Goal: Task Accomplishment & Management: Complete application form

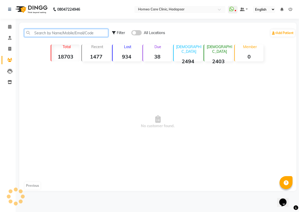
click at [31, 30] on input "text" at bounding box center [66, 33] width 84 height 8
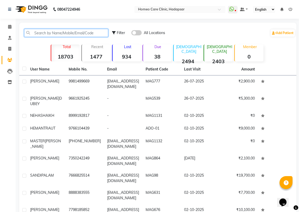
paste input "9731700004"
type input "9731700004"
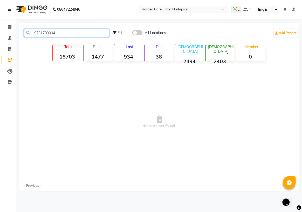
drag, startPoint x: 61, startPoint y: 34, endPoint x: 28, endPoint y: 42, distance: 33.3
click at [28, 42] on div "9731700004 Filter All Locations Add Patient Total 18703 Recent 1477 Lost 934 Du…" at bounding box center [159, 107] width 280 height 168
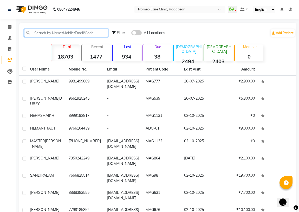
click at [40, 36] on input "text" at bounding box center [66, 33] width 84 height 8
paste input "9731700004"
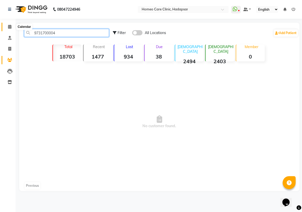
type input "9731700004"
click at [11, 25] on icon at bounding box center [9, 27] width 3 height 4
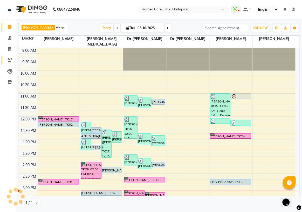
click at [11, 62] on span at bounding box center [9, 60] width 9 height 6
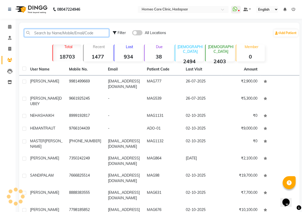
click at [69, 32] on input "text" at bounding box center [66, 33] width 85 height 8
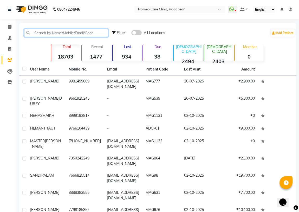
paste input "9731700004"
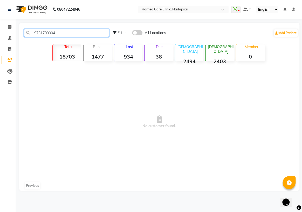
type input "9731700004"
drag, startPoint x: 67, startPoint y: 32, endPoint x: 0, endPoint y: 68, distance: 76.2
click at [0, 39] on app-home "08047224946 Select Location × Homeo Care Clinic, Hadapsar WhatsApp Status ✕ Sta…" at bounding box center [151, 99] width 302 height 198
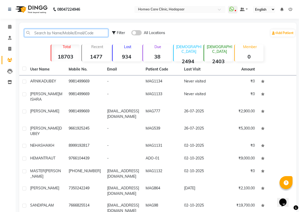
paste input "8730031695"
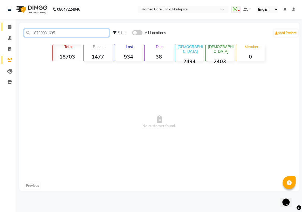
type input "8730031695"
drag, startPoint x: 10, startPoint y: 28, endPoint x: 0, endPoint y: 76, distance: 49.2
click at [10, 28] on icon at bounding box center [9, 27] width 3 height 4
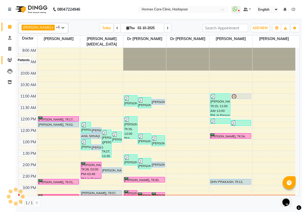
click at [11, 61] on icon at bounding box center [9, 60] width 5 height 4
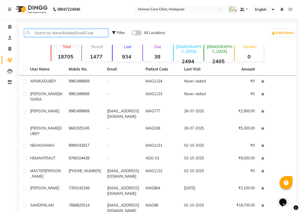
click at [43, 33] on input "text" at bounding box center [66, 33] width 84 height 8
paste input "8730031695"
type input "8730031695"
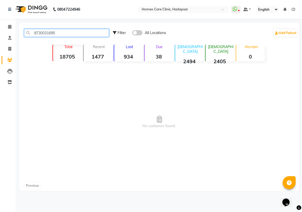
drag, startPoint x: 61, startPoint y: 32, endPoint x: 0, endPoint y: 46, distance: 62.8
click at [0, 42] on app-home "08047224946 Select Location × Homeo Care Clinic, Hadapsar WhatsApp Status ✕ Sta…" at bounding box center [151, 99] width 302 height 198
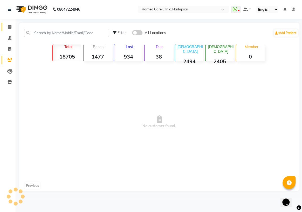
click at [8, 23] on link "Calendar" at bounding box center [8, 27] width 12 height 9
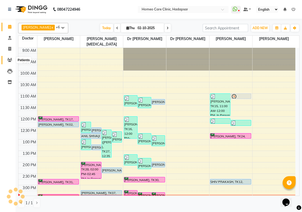
click at [7, 63] on link "Patients" at bounding box center [8, 60] width 12 height 9
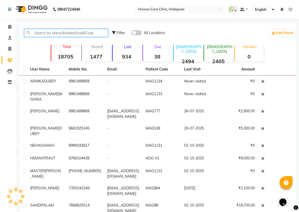
click at [47, 32] on input "text" at bounding box center [66, 33] width 84 height 8
paste input "8730031695"
type input "8730031695"
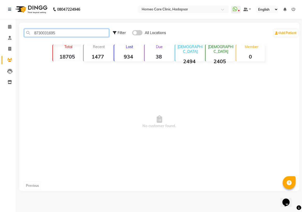
drag, startPoint x: 67, startPoint y: 33, endPoint x: 0, endPoint y: 33, distance: 67.3
click at [0, 31] on app-home "08047224946 Select Location × Homeo Care Clinic, Hadapsar WhatsApp Status ✕ Sta…" at bounding box center [151, 99] width 302 height 198
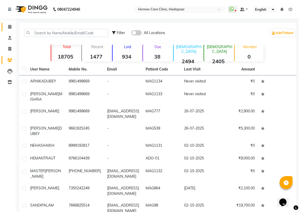
click at [12, 26] on span at bounding box center [9, 27] width 9 height 6
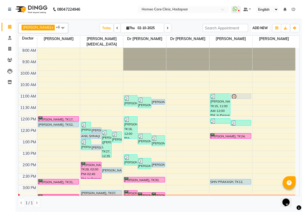
click at [266, 26] on span "ADD NEW" at bounding box center [260, 28] width 15 height 4
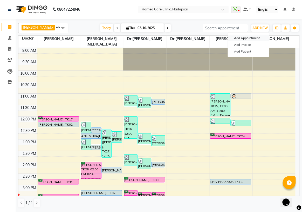
click at [252, 35] on button "Add Appointment" at bounding box center [248, 38] width 41 height 7
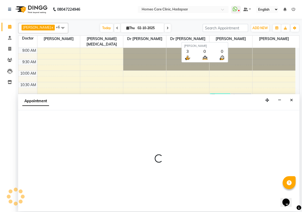
select select "600"
select select "tentative"
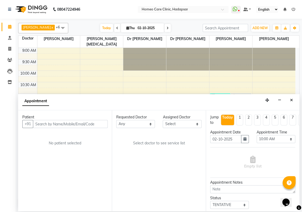
type input "8"
type input "8730031695"
drag, startPoint x: 55, startPoint y: 126, endPoint x: 0, endPoint y: 126, distance: 55.1
click at [0, 128] on app-home "08047224946 Select Location × Homeo Care Clinic, Hadapsar WhatsApp Status ✕ Sta…" at bounding box center [151, 105] width 302 height 211
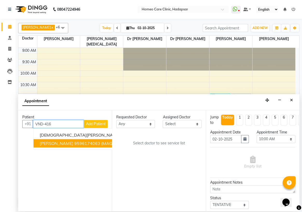
click at [73, 143] on span "[PERSON_NAME]" at bounding box center [57, 142] width 34 height 5
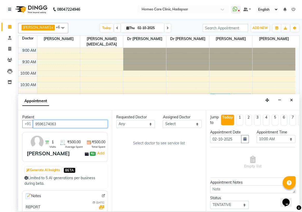
type input "9596174063"
click at [169, 124] on select "Select Dingg Support [PERSON_NAME] [PERSON_NAME] [PERSON_NAME] [PERSON_NAME][ME…" at bounding box center [182, 124] width 39 height 8
click at [10, 61] on icon at bounding box center [9, 60] width 5 height 4
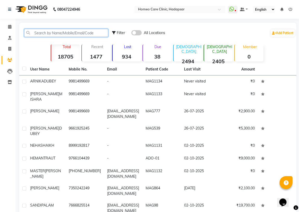
click at [49, 29] on input "text" at bounding box center [66, 33] width 84 height 8
paste input "8730031695"
type input "8730031695"
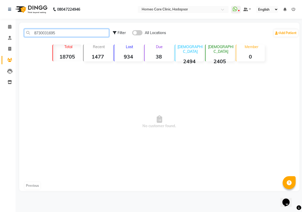
drag, startPoint x: 57, startPoint y: 32, endPoint x: 0, endPoint y: 17, distance: 58.8
click at [0, 0] on html "08047224946 Select Location × Homeo Care Clinic, Hadapsar WhatsApp Status ✕ Sta…" at bounding box center [151, 106] width 302 height 212
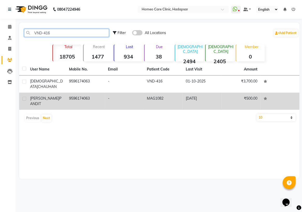
type input "VND-416"
click at [52, 99] on span "[PERSON_NAME]" at bounding box center [44, 98] width 29 height 5
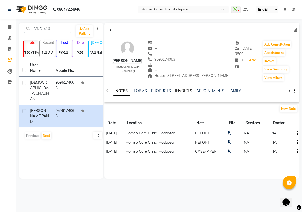
click at [183, 93] on link "INVOICES" at bounding box center [183, 90] width 17 height 5
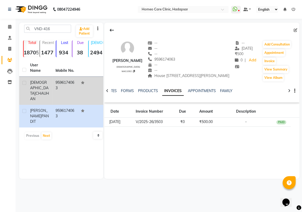
click at [52, 84] on td "[DEMOGRAPHIC_DATA][PERSON_NAME]" at bounding box center [39, 91] width 25 height 28
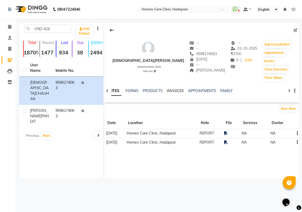
click at [174, 90] on link "INVOICES" at bounding box center [175, 90] width 17 height 5
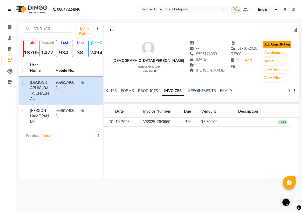
click at [270, 42] on button "Add Consultation" at bounding box center [277, 44] width 28 height 7
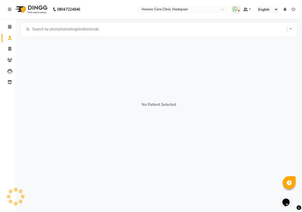
select select "[DEMOGRAPHIC_DATA]"
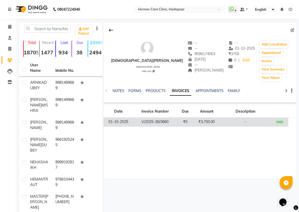
click at [197, 119] on td "₹3,700.00" at bounding box center [205, 121] width 25 height 9
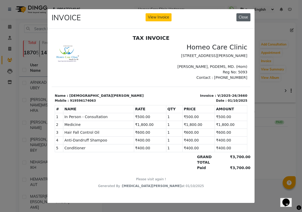
click at [239, 13] on button "Close" at bounding box center [244, 17] width 14 height 8
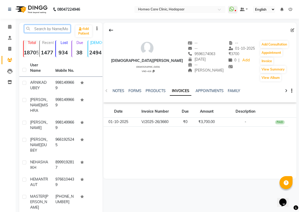
click at [41, 30] on input "text" at bounding box center [47, 29] width 46 height 8
click at [52, 29] on input "text" at bounding box center [47, 29] width 46 height 8
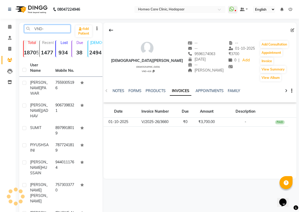
click at [49, 28] on input "VND-" at bounding box center [47, 29] width 46 height 8
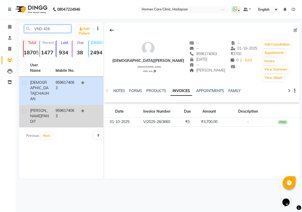
type input "VND-416"
click at [45, 108] on div "[PERSON_NAME]" at bounding box center [39, 116] width 19 height 16
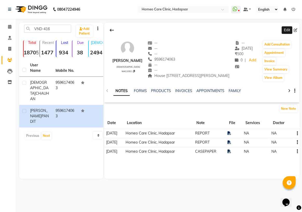
click at [296, 31] on icon at bounding box center [296, 30] width 4 height 4
select select "[DEMOGRAPHIC_DATA]"
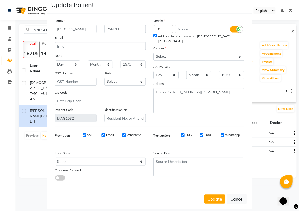
scroll to position [20, 0]
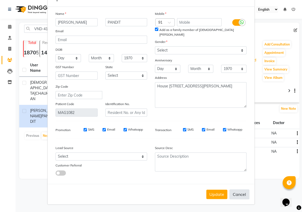
click at [236, 197] on button "Cancel" at bounding box center [240, 194] width 20 height 10
select select
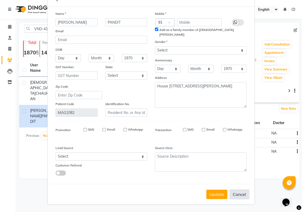
select select
checkbox input "false"
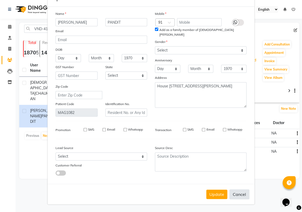
checkbox input "false"
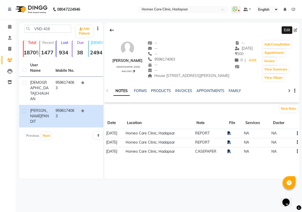
click at [294, 30] on icon at bounding box center [296, 30] width 4 height 4
click at [144, 93] on link "FORMS" at bounding box center [140, 90] width 13 height 5
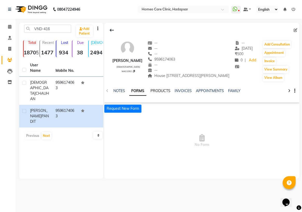
click at [152, 93] on link "PRODUCTS" at bounding box center [161, 90] width 20 height 5
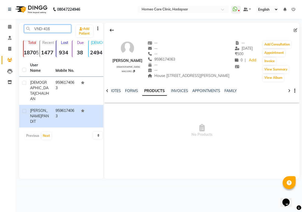
drag, startPoint x: 8, startPoint y: 27, endPoint x: 0, endPoint y: 57, distance: 31.2
click at [0, 33] on app-home "08047224946 Select Location × Homeo Care Clinic, Hadapsar WhatsApp Status ✕ Sta…" at bounding box center [151, 93] width 302 height 186
paste input "9226744574"
type input "9226744574"
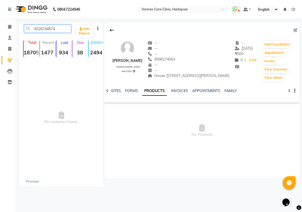
drag, startPoint x: 64, startPoint y: 30, endPoint x: 0, endPoint y: 36, distance: 64.7
click at [0, 35] on app-home "08047224946 Select Location × Homeo Care Clinic, Hadapsar WhatsApp Status ✕ Sta…" at bounding box center [151, 97] width 302 height 194
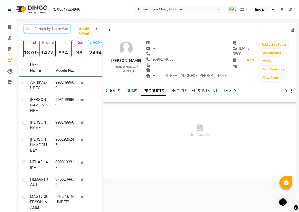
paste input "9226744574"
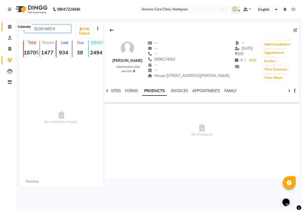
type input "9226744574"
click at [9, 25] on icon at bounding box center [9, 27] width 3 height 4
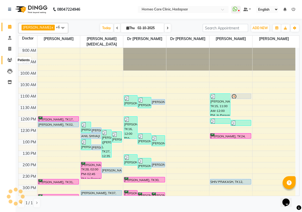
click at [9, 61] on icon at bounding box center [9, 60] width 5 height 4
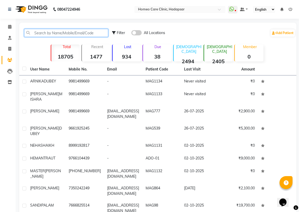
click at [39, 34] on input "text" at bounding box center [66, 33] width 84 height 8
paste input "9226744574"
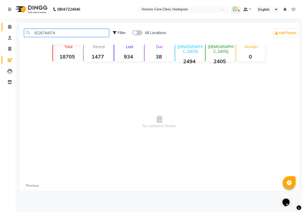
type input "9226744574"
click at [9, 26] on icon at bounding box center [9, 27] width 3 height 4
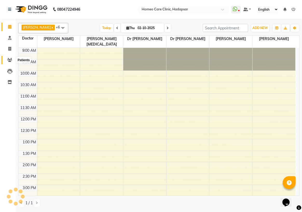
click at [11, 61] on icon at bounding box center [9, 60] width 5 height 4
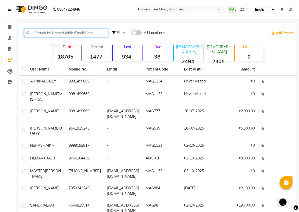
click at [71, 31] on input "text" at bounding box center [66, 33] width 84 height 8
paste input "9226744574"
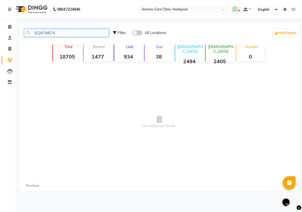
type input "9226744574"
drag, startPoint x: 62, startPoint y: 34, endPoint x: 4, endPoint y: 48, distance: 59.3
click at [0, 39] on app-home "08047224946 Select Location × Homeo Care Clinic, Hadapsar WhatsApp Status ✕ Sta…" at bounding box center [151, 99] width 302 height 198
paste input "9421436031"
type input "9421436031"
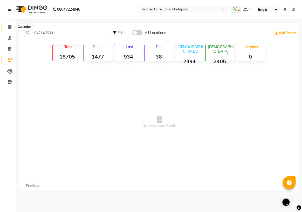
click at [10, 26] on icon at bounding box center [9, 27] width 3 height 4
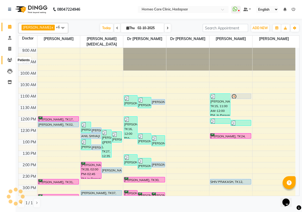
click at [10, 58] on icon at bounding box center [9, 60] width 5 height 4
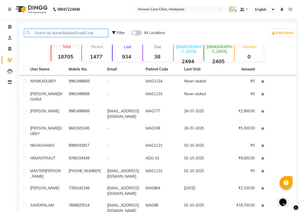
click at [32, 33] on input "text" at bounding box center [66, 33] width 84 height 8
paste input "9421436031"
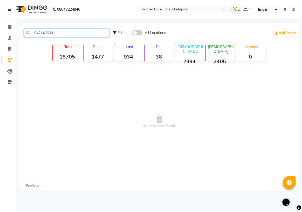
type input "9421436031"
drag, startPoint x: 69, startPoint y: 30, endPoint x: 0, endPoint y: 55, distance: 73.7
click at [0, 34] on app-home "08047224946 Select Location × Homeo Care Clinic, Hadapsar WhatsApp Status ✕ Sta…" at bounding box center [151, 99] width 302 height 198
paste input "9764044112"
type input "9764044112"
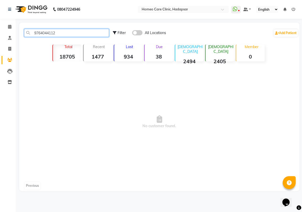
drag, startPoint x: 62, startPoint y: 33, endPoint x: 0, endPoint y: 39, distance: 61.9
click at [0, 37] on app-home "08047224946 Select Location × Homeo Care Clinic, Hadapsar WhatsApp Status ✕ Sta…" at bounding box center [151, 99] width 302 height 198
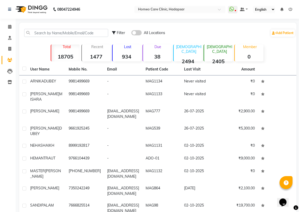
click at [283, 29] on div "Add Patient" at bounding box center [282, 33] width 25 height 8
click at [278, 36] on link "Add Patient" at bounding box center [282, 32] width 24 height 7
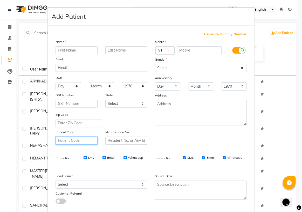
click at [65, 143] on input "text" at bounding box center [77, 140] width 42 height 8
drag, startPoint x: 80, startPoint y: 140, endPoint x: 0, endPoint y: 145, distance: 79.9
click at [0, 144] on ngb-modal-window "Add Patient Generate Dummy Number Name Email DOB Day 01 02 03 04 05 06 07 08 09…" at bounding box center [151, 106] width 302 height 212
type input "VND-429"
click at [112, 141] on input "text" at bounding box center [126, 140] width 42 height 8
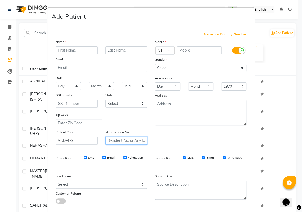
paste input "VND-429"
type input "VND-429"
click at [68, 52] on input "text" at bounding box center [77, 50] width 42 height 8
type input "[PERSON_NAME]"
click at [108, 48] on input "text" at bounding box center [126, 50] width 42 height 8
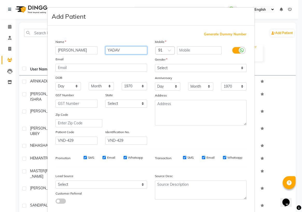
type input "YADAV"
click at [194, 51] on input "text" at bounding box center [199, 50] width 45 height 8
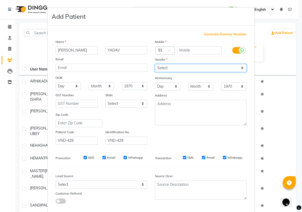
click at [182, 66] on select "Select [DEMOGRAPHIC_DATA] [DEMOGRAPHIC_DATA] Other Prefer Not To Say" at bounding box center [201, 68] width 92 height 8
select select "[DEMOGRAPHIC_DATA]"
click at [155, 64] on select "Select [DEMOGRAPHIC_DATA] [DEMOGRAPHIC_DATA] Other Prefer Not To Say" at bounding box center [201, 68] width 92 height 8
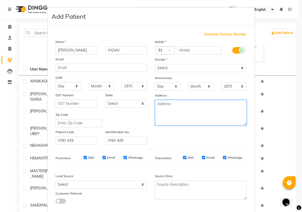
click at [182, 113] on textarea at bounding box center [201, 112] width 92 height 25
paste textarea "Hno 17-1-387/2 [GEOGRAPHIC_DATA] [GEOGRAPHIC_DATA] [GEOGRAPHIC_DATA]"
type textarea "Hno 17-1-387/2 [GEOGRAPHIC_DATA] [GEOGRAPHIC_DATA] [GEOGRAPHIC_DATA]"
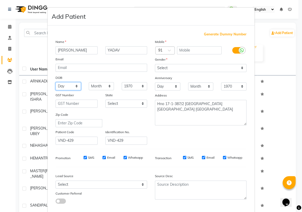
click at [62, 86] on select "Day 01 02 03 04 05 06 07 08 09 10 11 12 13 14 15 16 17 18 19 20 21 22 23 24 25 …" at bounding box center [68, 86] width 25 height 8
select select "17"
click at [56, 82] on select "Day 01 02 03 04 05 06 07 08 09 10 11 12 13 14 15 16 17 18 19 20 21 22 23 24 25 …" at bounding box center [68, 86] width 25 height 8
click at [98, 84] on select "Month January February March April May June July August September October Novem…" at bounding box center [101, 86] width 25 height 8
select select "06"
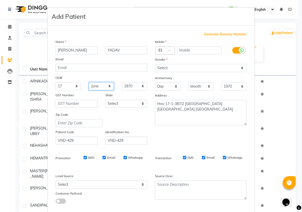
click at [89, 82] on select "Month January February March April May June July August September October Novem…" at bounding box center [101, 86] width 25 height 8
click at [135, 88] on select "1940 1941 1942 1943 1944 1945 1946 1947 1948 1949 1950 1951 1952 1953 1954 1955…" at bounding box center [134, 86] width 25 height 8
select select "1991"
click at [122, 82] on select "1940 1941 1942 1943 1944 1945 1946 1947 1948 1949 1950 1951 1952 1953 1954 1955…" at bounding box center [134, 86] width 25 height 8
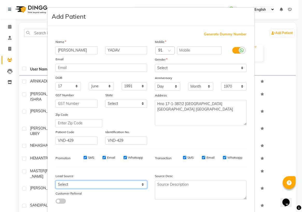
click at [99, 185] on select "Select Walk-in Referral Internet Friend Word of Mouth Advertisement Facebook Ju…" at bounding box center [102, 184] width 92 height 8
select select "51698"
click at [56, 181] on select "Select Walk-in Referral Internet Friend Word of Mouth Advertisement Facebook Ju…" at bounding box center [102, 184] width 92 height 8
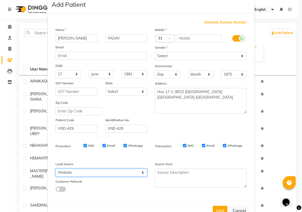
scroll to position [23, 0]
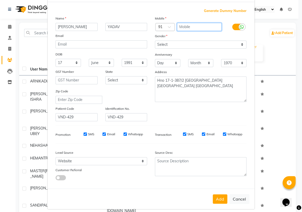
click at [192, 27] on input "text" at bounding box center [199, 27] width 45 height 8
type input "9700976962"
click at [118, 184] on div "Generate Dummy Number Name [PERSON_NAME] YADAV Email DOB Day 01 02 03 04 05 06 …" at bounding box center [151, 96] width 199 height 176
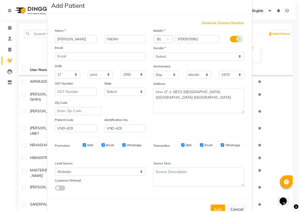
scroll to position [29, 0]
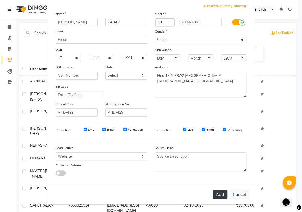
click at [216, 191] on button "Add" at bounding box center [220, 193] width 15 height 9
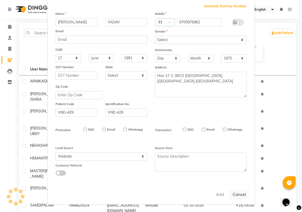
select select
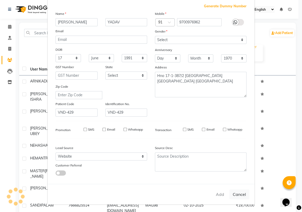
select select
checkbox input "false"
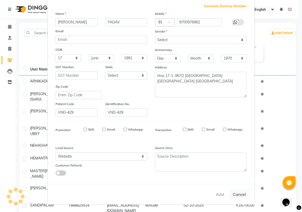
checkbox input "false"
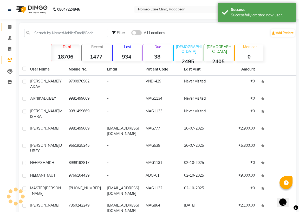
click at [10, 24] on span at bounding box center [9, 27] width 9 height 6
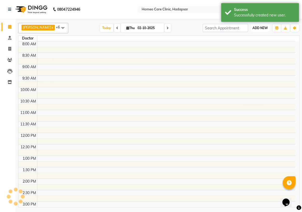
click at [260, 26] on span "ADD NEW" at bounding box center [260, 28] width 15 height 4
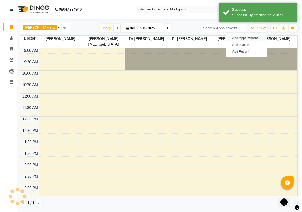
scroll to position [137, 0]
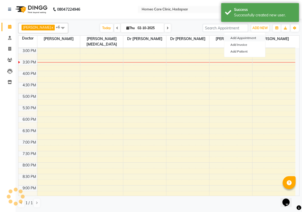
click at [241, 37] on button "Add Appointment" at bounding box center [244, 38] width 41 height 7
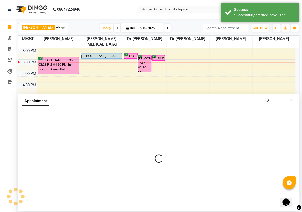
select select "600"
select select "tentative"
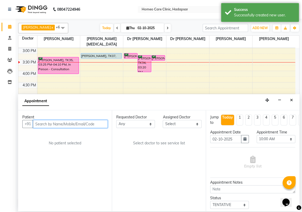
click at [52, 124] on input "text" at bounding box center [70, 124] width 75 height 8
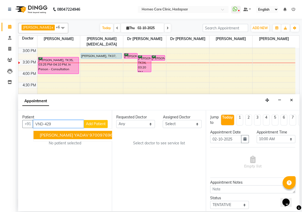
drag, startPoint x: 61, startPoint y: 136, endPoint x: 70, endPoint y: 135, distance: 9.4
click at [61, 136] on span "[PERSON_NAME] YADAV" at bounding box center [64, 134] width 49 height 5
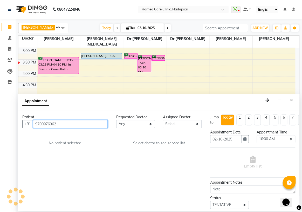
type input "9700976962"
click at [189, 122] on select "Select Dingg Support [PERSON_NAME] [PERSON_NAME] [PERSON_NAME] [PERSON_NAME][ME…" at bounding box center [182, 124] width 39 height 8
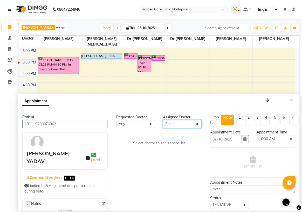
select select "70882"
click at [163, 120] on select "Select Dingg Support [PERSON_NAME] [PERSON_NAME] [PERSON_NAME] [PERSON_NAME][ME…" at bounding box center [182, 124] width 39 height 8
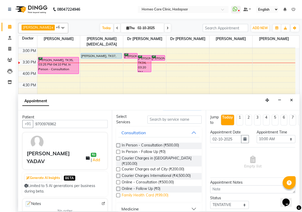
scroll to position [23, 0]
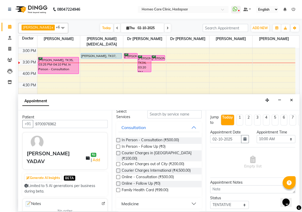
click at [118, 175] on label at bounding box center [118, 177] width 4 height 4
click at [118, 176] on input "checkbox" at bounding box center [117, 177] width 3 height 3
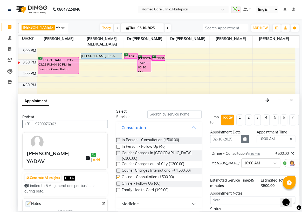
checkbox input "false"
click at [262, 139] on select "Select 10:00 AM 10:05 AM 10:10 AM 10:15 AM 10:20 AM 10:25 AM 10:30 AM 10:35 AM …" at bounding box center [276, 139] width 39 height 8
select select "945"
click at [257, 135] on select "Select 10:00 AM 10:05 AM 10:10 AM 10:15 AM 10:20 AM 10:25 AM 10:30 AM 10:35 AM …" at bounding box center [276, 139] width 39 height 8
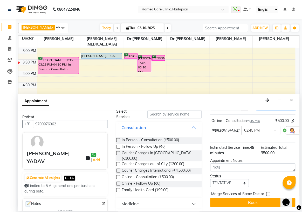
scroll to position [42, 0]
click at [217, 179] on select "Select TENTATIVE CONFIRM CHECK-IN UPCOMING" at bounding box center [229, 183] width 39 height 8
select select "confirm booking"
click at [210, 179] on select "Select TENTATIVE CONFIRM CHECK-IN UPCOMING" at bounding box center [229, 183] width 39 height 8
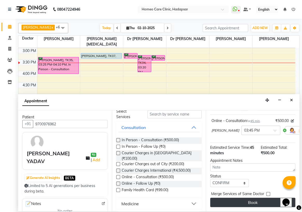
click at [234, 200] on button "Book" at bounding box center [252, 201] width 85 height 9
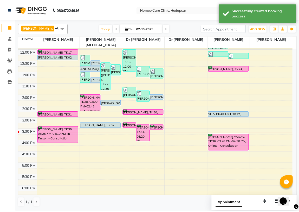
scroll to position [42, 0]
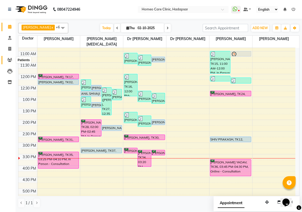
click at [11, 61] on icon at bounding box center [9, 60] width 5 height 4
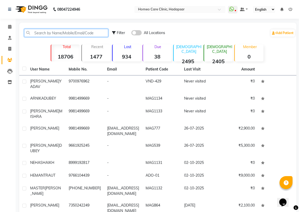
click at [41, 29] on input "text" at bounding box center [66, 33] width 84 height 8
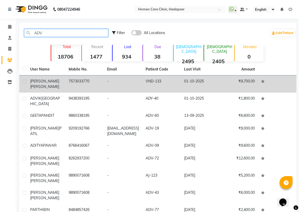
type input "ADV"
click at [46, 83] on div "[PERSON_NAME]" at bounding box center [46, 83] width 32 height 11
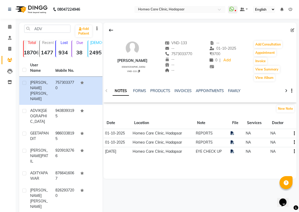
drag, startPoint x: 116, startPoint y: 59, endPoint x: 152, endPoint y: 59, distance: 36.4
click at [152, 59] on div "[PERSON_NAME] [DEMOGRAPHIC_DATA] VND-133 VND-133 -- 7573033770 -- -- -- -- [DAT…" at bounding box center [199, 58] width 193 height 47
copy div "[PERSON_NAME]"
drag, startPoint x: 173, startPoint y: 54, endPoint x: 196, endPoint y: 55, distance: 23.1
click at [196, 55] on div "[PERSON_NAME] [DEMOGRAPHIC_DATA] VND-133 VND-133 -- [PHONE_NUMBER] Mobile No. -…" at bounding box center [199, 58] width 193 height 47
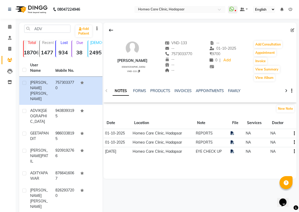
copy span "7573033770"
click at [273, 43] on button "Add Consultation" at bounding box center [268, 44] width 28 height 7
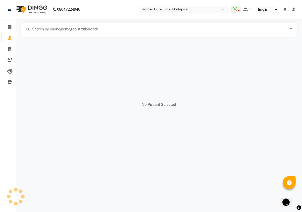
select select "[DEMOGRAPHIC_DATA]"
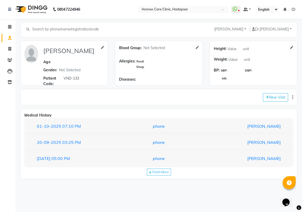
click at [110, 133] on div "[DATE] 07:10 PM phone [PERSON_NAME]" at bounding box center [158, 126] width 269 height 16
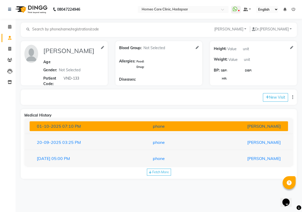
click at [115, 127] on div "[DATE] 07:10 PM" at bounding box center [75, 126] width 84 height 6
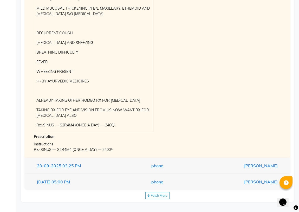
scroll to position [115, 0]
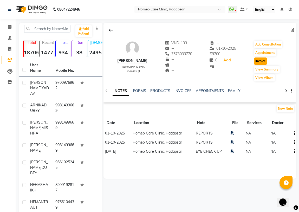
click at [260, 59] on button "Invoice" at bounding box center [260, 60] width 13 height 7
select select "service"
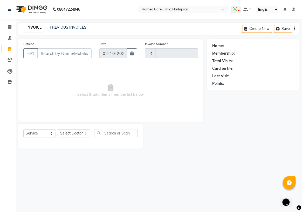
type input "3695"
select select "7485"
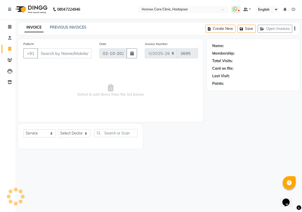
type input "7573033770"
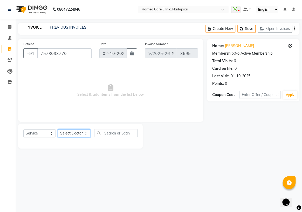
drag, startPoint x: 84, startPoint y: 135, endPoint x: 81, endPoint y: 135, distance: 3.4
click at [84, 135] on select "Select Doctor Dingg Support [PERSON_NAME] [PERSON_NAME] [PERSON_NAME] [PERSON_N…" at bounding box center [74, 133] width 32 height 8
select select "70882"
click at [58, 129] on select "Select Doctor Dingg Support [PERSON_NAME] [PERSON_NAME] [PERSON_NAME] [PERSON_N…" at bounding box center [74, 133] width 32 height 8
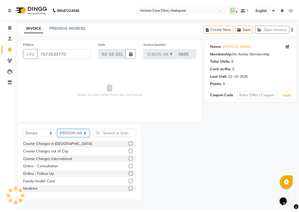
scroll to position [23, 0]
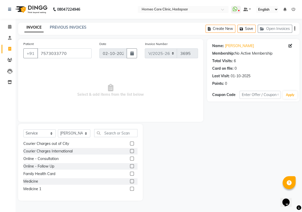
click at [130, 181] on label at bounding box center [132, 181] width 4 height 4
click at [130, 181] on input "checkbox" at bounding box center [131, 180] width 3 height 3
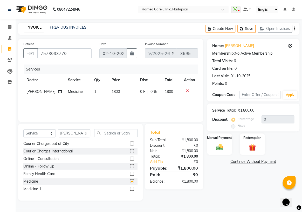
checkbox input "false"
click at [128, 140] on div "Select Service Product Membership Package Voucher Prepaid Gift Card Select Doct…" at bounding box center [80, 135] width 114 height 12
click at [130, 143] on label at bounding box center [132, 143] width 4 height 4
click at [130, 143] on input "checkbox" at bounding box center [131, 143] width 3 height 3
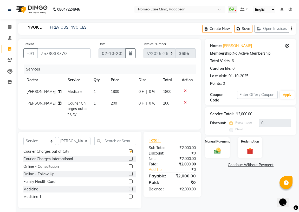
checkbox input "false"
click at [111, 92] on span "1800" at bounding box center [115, 91] width 8 height 5
select select "70882"
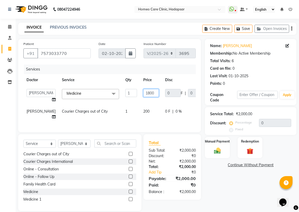
click at [143, 92] on input "1800" at bounding box center [151, 93] width 16 height 8
type input "2400"
click at [237, 181] on div "Name: [PERSON_NAME] Membership: No Active Membership Total Visits: 6 Card on fi…" at bounding box center [252, 125] width 95 height 172
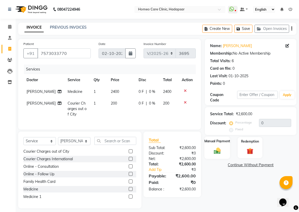
click at [217, 150] on img at bounding box center [216, 150] width 11 height 8
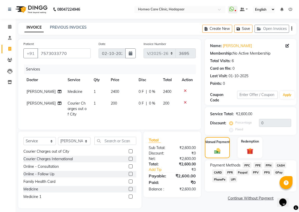
click at [230, 172] on span "PPR" at bounding box center [229, 172] width 9 height 6
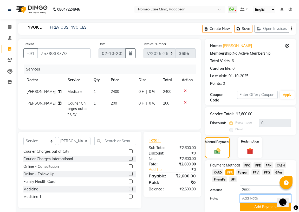
click at [250, 196] on input "Note:" at bounding box center [264, 198] width 51 height 8
type input "PPR"
click at [249, 207] on button "Add Payment" at bounding box center [264, 207] width 51 height 8
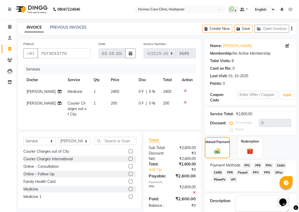
scroll to position [19, 0]
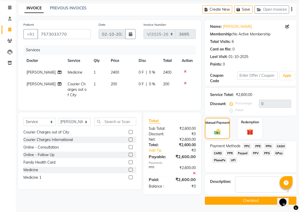
click at [230, 198] on button "Checkout" at bounding box center [250, 200] width 91 height 8
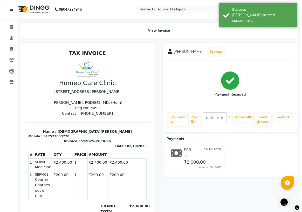
scroll to position [4, 0]
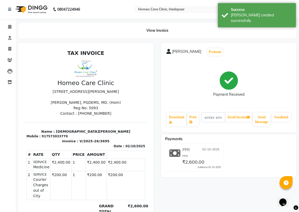
select select "service"
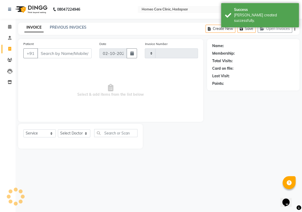
type input "3696"
select select "7485"
type input "7573033770"
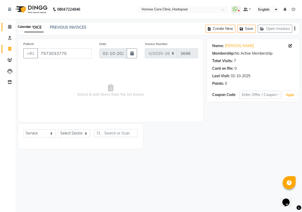
click at [11, 27] on icon at bounding box center [9, 27] width 3 height 4
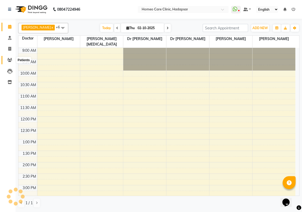
click at [9, 61] on icon at bounding box center [9, 60] width 5 height 4
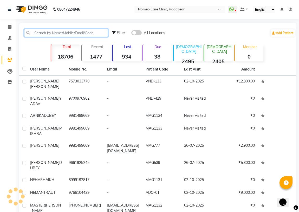
click at [47, 32] on input "text" at bounding box center [66, 33] width 84 height 8
paste input "9764044112"
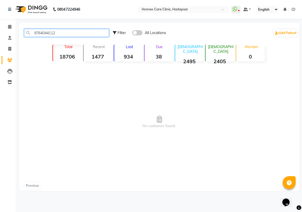
click at [57, 29] on input "9764044112" at bounding box center [66, 33] width 85 height 8
type input "9"
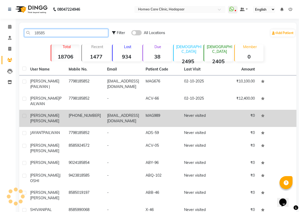
type input "18585"
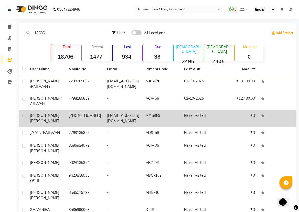
click at [100, 121] on td "[PHONE_NUMBER]" at bounding box center [84, 118] width 38 height 17
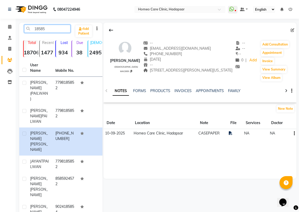
drag, startPoint x: 54, startPoint y: 29, endPoint x: 0, endPoint y: 39, distance: 54.8
click at [5, 35] on app-home "08047224946 Select Location × Homeo Care Clinic, Hadapsar WhatsApp Status ✕ Sta…" at bounding box center [149, 154] width 299 height 308
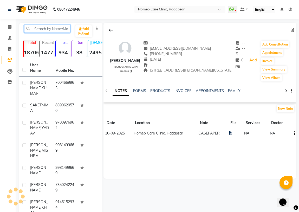
paste input "VND-427"
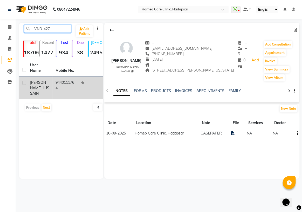
type input "VND-427"
click at [35, 80] on span "[PERSON_NAME]" at bounding box center [39, 85] width 18 height 10
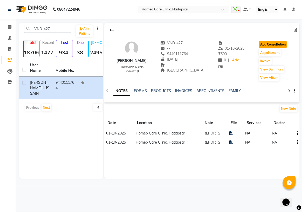
click at [276, 45] on button "Add Consultation" at bounding box center [273, 44] width 28 height 7
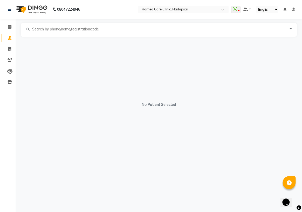
select select "[DEMOGRAPHIC_DATA]"
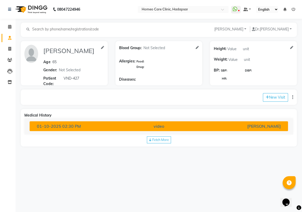
click at [148, 126] on div "video" at bounding box center [159, 126] width 84 height 6
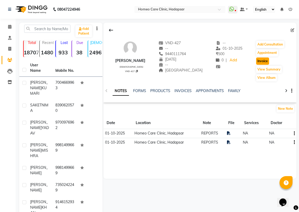
click at [263, 61] on button "Invoice" at bounding box center [262, 60] width 13 height 7
select select "service"
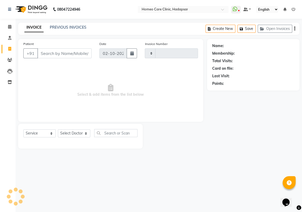
type input "3700"
select select "7485"
type input "9440111764"
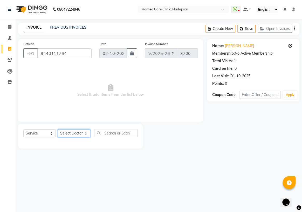
click at [77, 136] on select "Select Doctor Dingg Support [PERSON_NAME] [PERSON_NAME] [PERSON_NAME] [PERSON_N…" at bounding box center [74, 133] width 32 height 8
select select "70882"
click at [58, 129] on select "Select Doctor Dingg Support [PERSON_NAME] [PERSON_NAME] [PERSON_NAME] [PERSON_N…" at bounding box center [74, 133] width 32 height 8
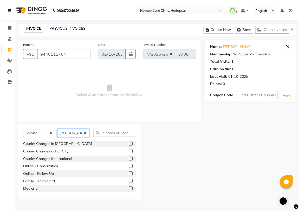
scroll to position [23, 0]
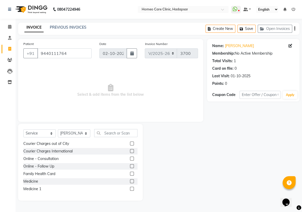
click at [130, 181] on label at bounding box center [132, 181] width 4 height 4
click at [130, 181] on input "checkbox" at bounding box center [131, 180] width 3 height 3
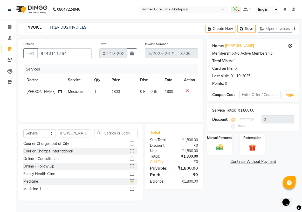
checkbox input "false"
click at [130, 143] on label at bounding box center [132, 143] width 4 height 4
click at [130, 143] on input "checkbox" at bounding box center [131, 143] width 3 height 3
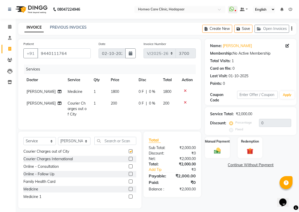
checkbox input "false"
click at [111, 91] on span "1800" at bounding box center [115, 91] width 8 height 5
select select "70882"
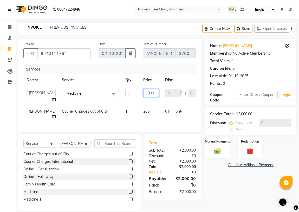
click at [143, 93] on input "1800" at bounding box center [151, 93] width 16 height 8
type input "2100"
click at [213, 197] on div "Name: [PERSON_NAME] Membership: No Active Membership Total Visits: 1 Card on fi…" at bounding box center [252, 125] width 95 height 172
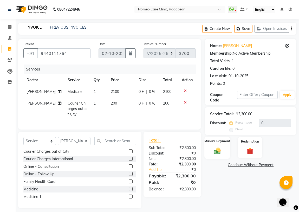
click at [221, 151] on img at bounding box center [216, 150] width 11 height 8
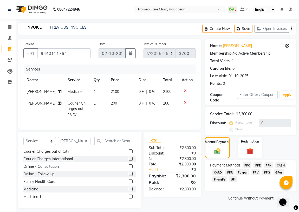
click at [227, 170] on span "PPR" at bounding box center [229, 172] width 9 height 6
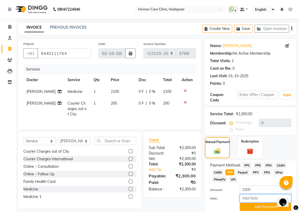
drag, startPoint x: 266, startPoint y: 200, endPoint x: 266, endPoint y: 197, distance: 2.9
click at [266, 200] on input "Note:" at bounding box center [264, 198] width 51 height 8
type input "PPR"
click at [259, 205] on button "Add Payment" at bounding box center [264, 207] width 51 height 8
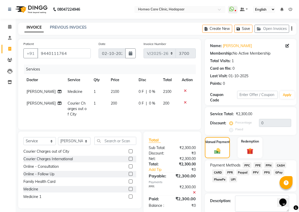
scroll to position [19, 0]
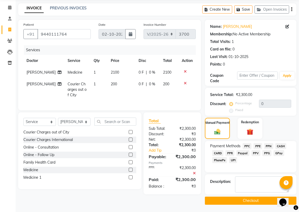
click at [236, 199] on button "Checkout" at bounding box center [250, 200] width 91 height 8
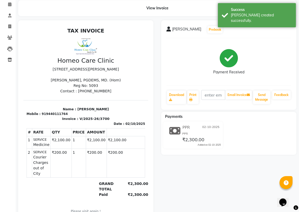
scroll to position [23, 0]
